Goal: Task Accomplishment & Management: Use online tool/utility

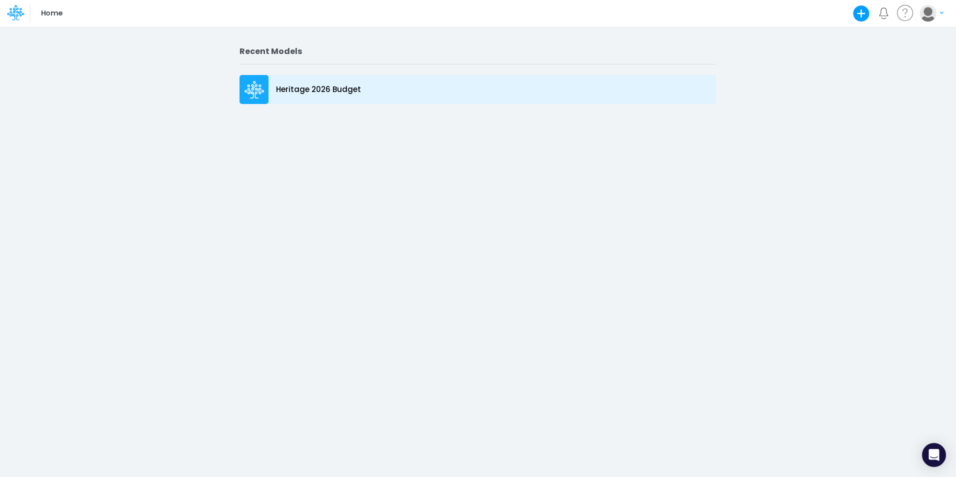
click at [265, 95] on div at bounding box center [253, 89] width 29 height 29
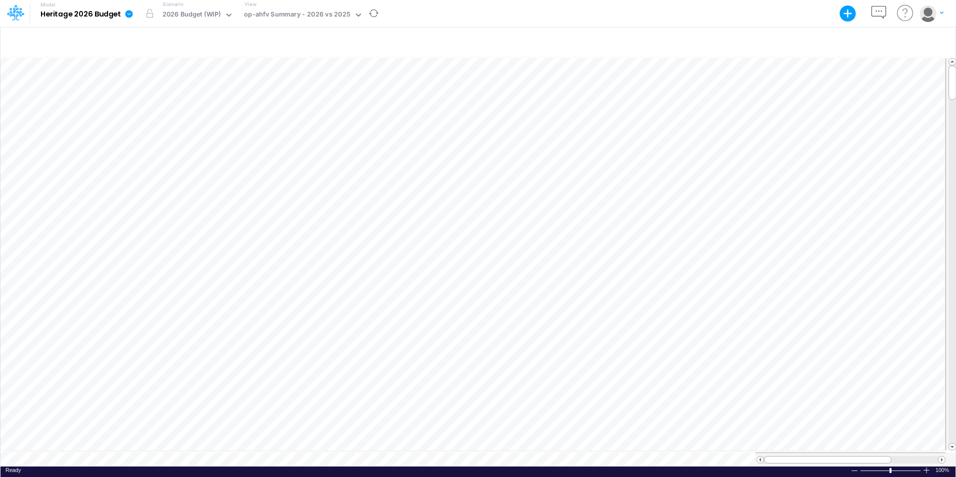
click at [286, 6] on div "View op-ahfv Summary - 2026 vs 2025" at bounding box center [301, 13] width 122 height 26
click at [289, 18] on div "op-ahfv Summary - 2026 vs 2025" at bounding box center [297, 14] width 106 height 11
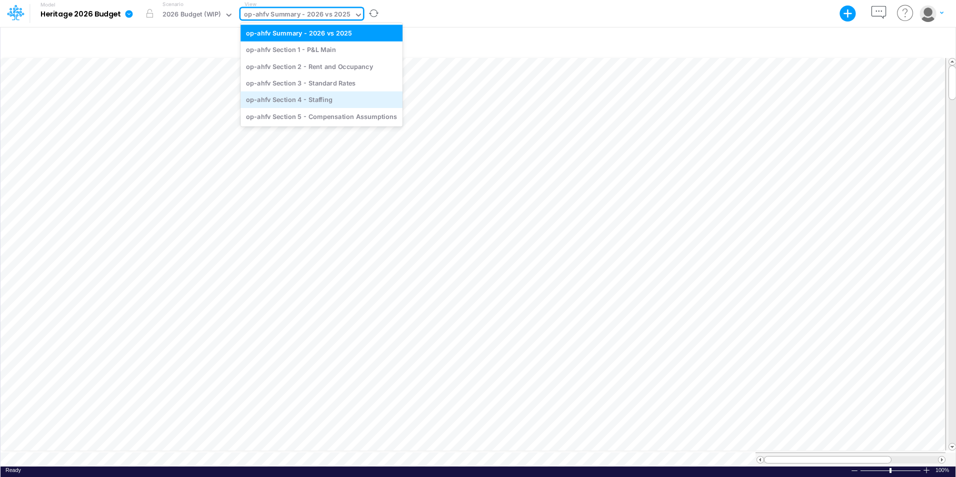
click at [283, 100] on div "op-ahfv Section 4 - Staffing" at bounding box center [321, 99] width 162 height 16
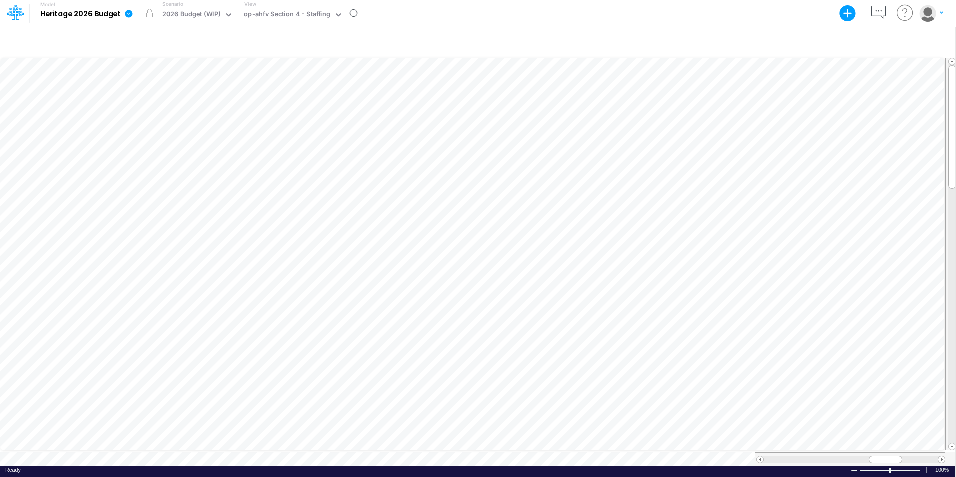
scroll to position [5, 0]
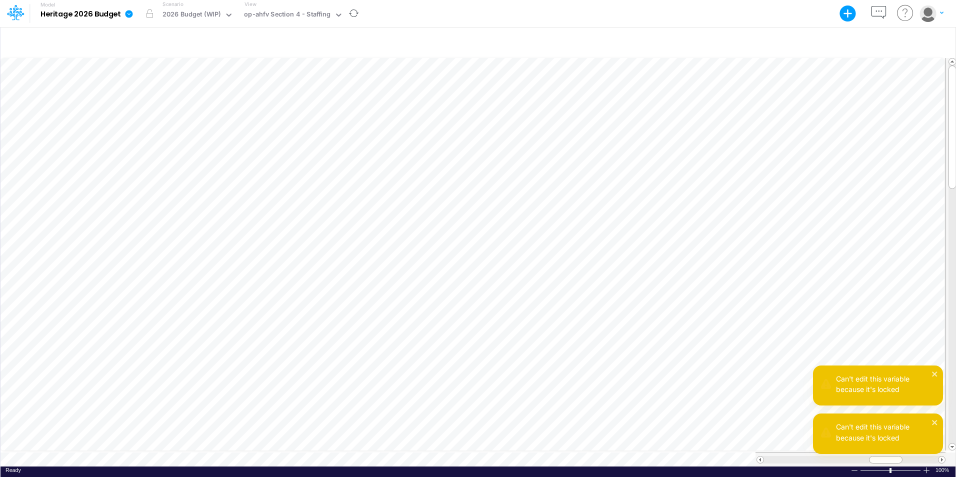
scroll to position [5, 0]
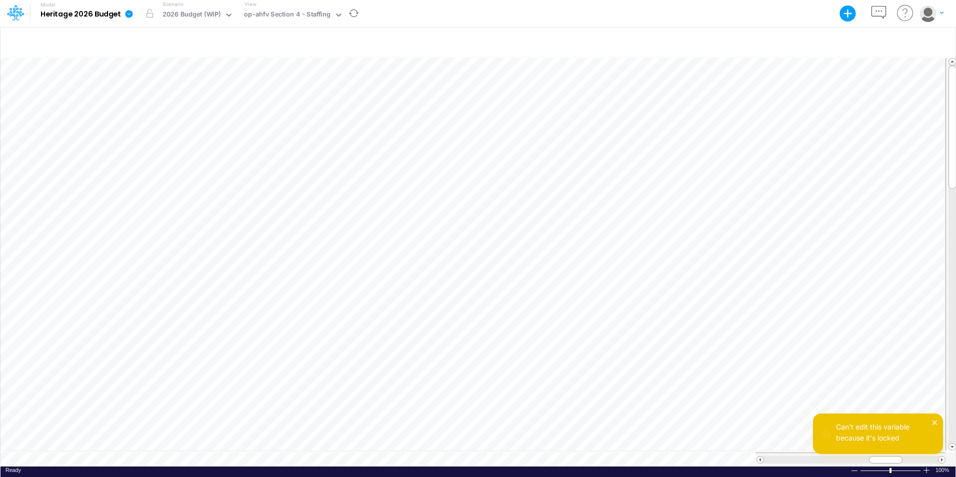
scroll to position [5, 0]
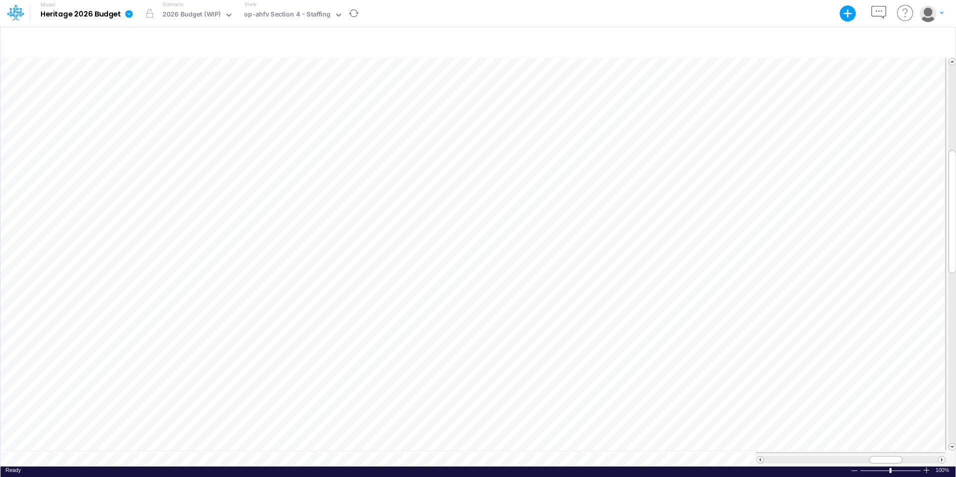
scroll to position [5, 0]
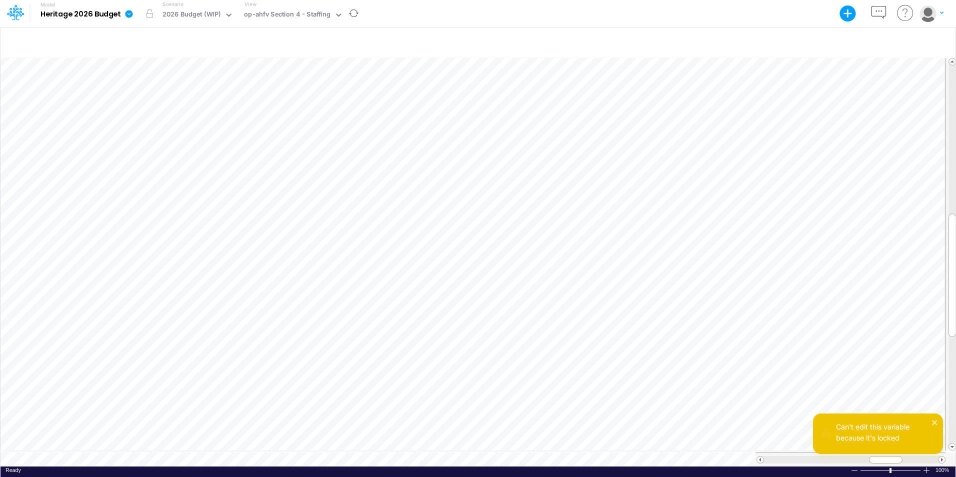
scroll to position [5, 0]
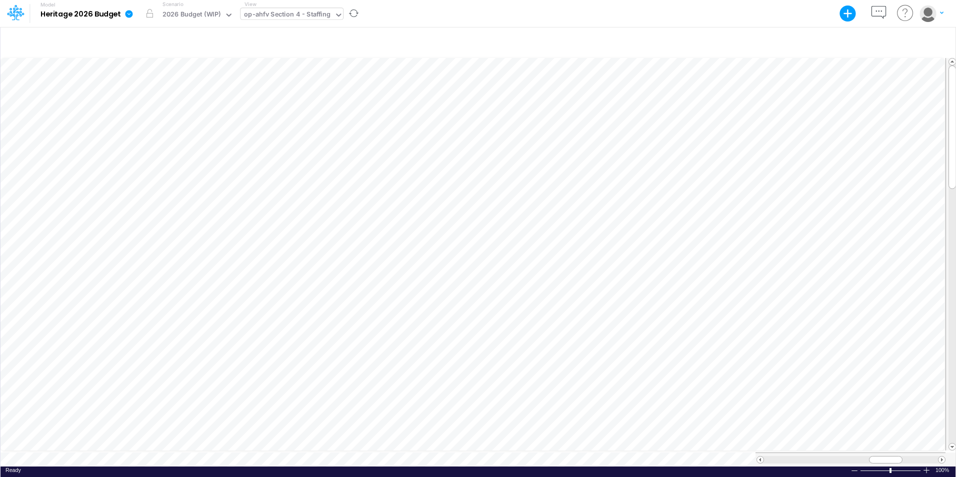
click at [339, 17] on icon at bounding box center [338, 14] width 9 height 9
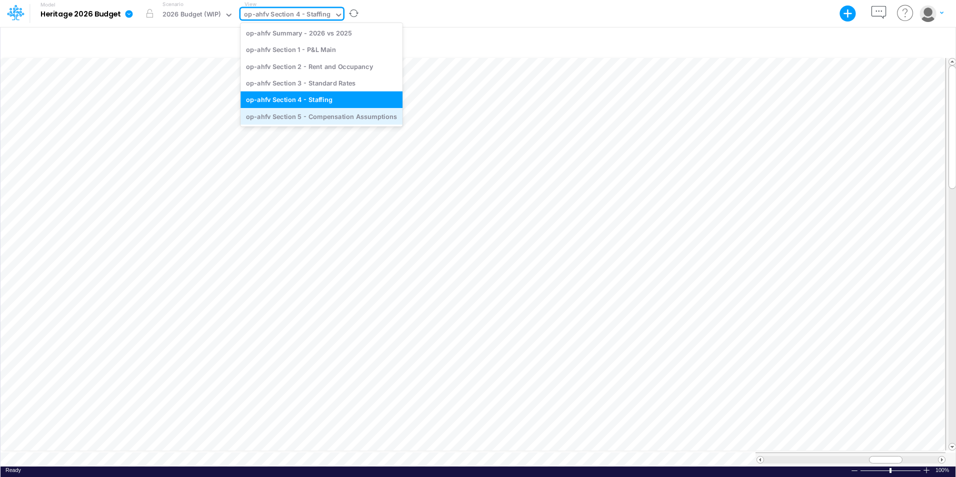
click at [339, 120] on div "op-ahfv Section 5 - Compensation Assumptions" at bounding box center [321, 116] width 162 height 16
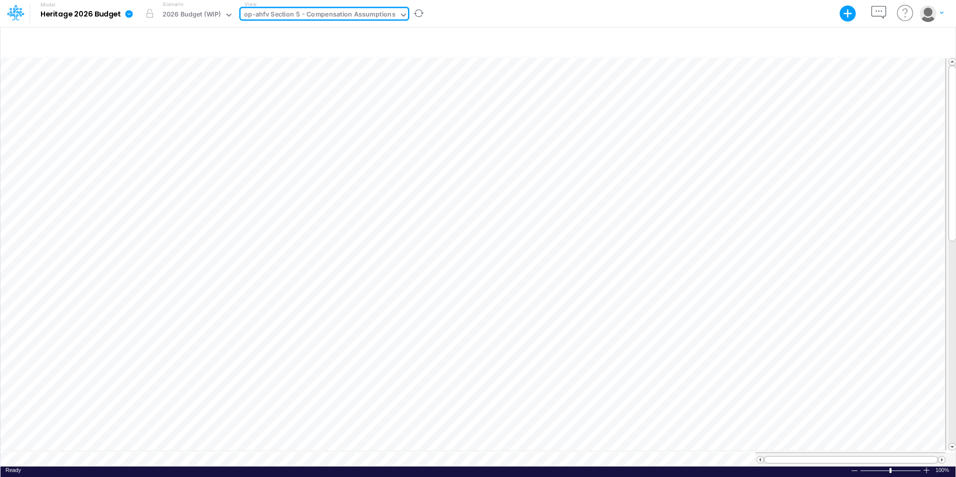
click at [399, 11] on icon at bounding box center [403, 14] width 9 height 9
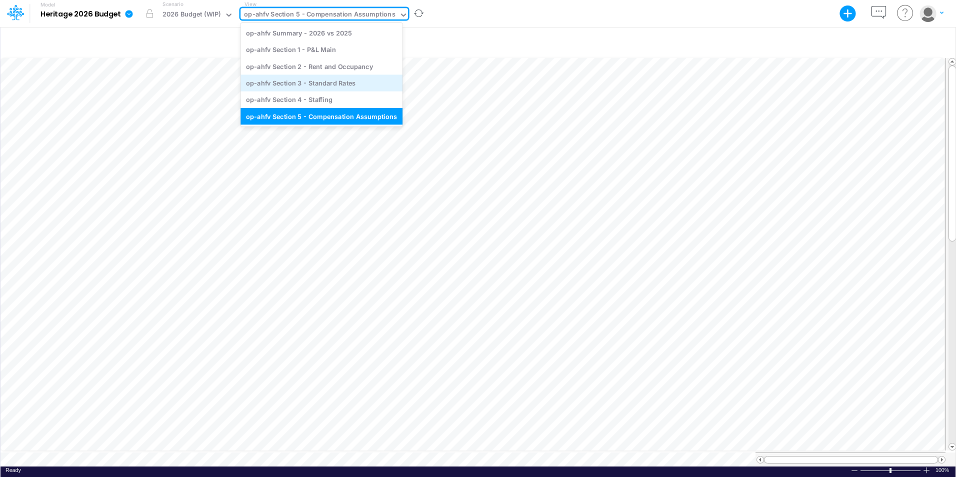
click at [321, 80] on div "op-ahfv Section 3 - Standard Rates" at bounding box center [321, 82] width 162 height 16
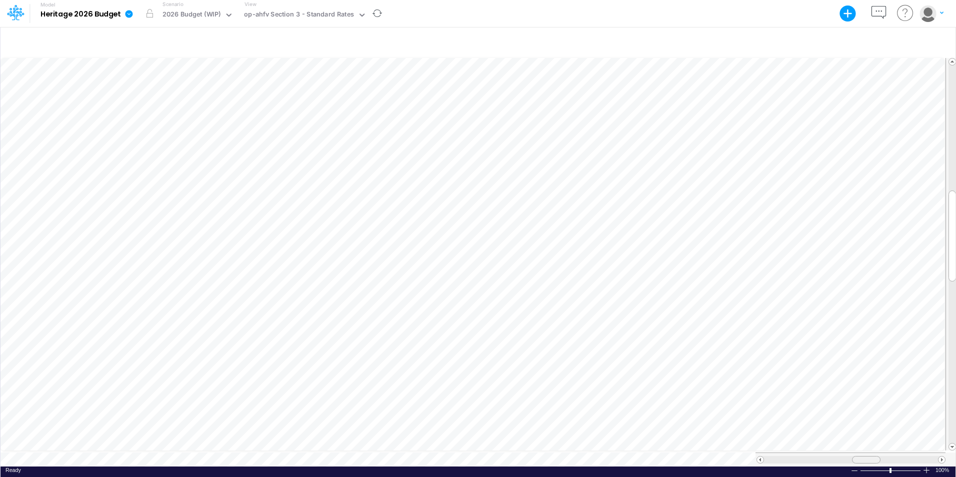
scroll to position [5, 0]
drag, startPoint x: 858, startPoint y: 453, endPoint x: 833, endPoint y: 460, distance: 26.3
click at [833, 460] on div at bounding box center [850, 459] width 190 height 14
